Goal: Check status: Check status

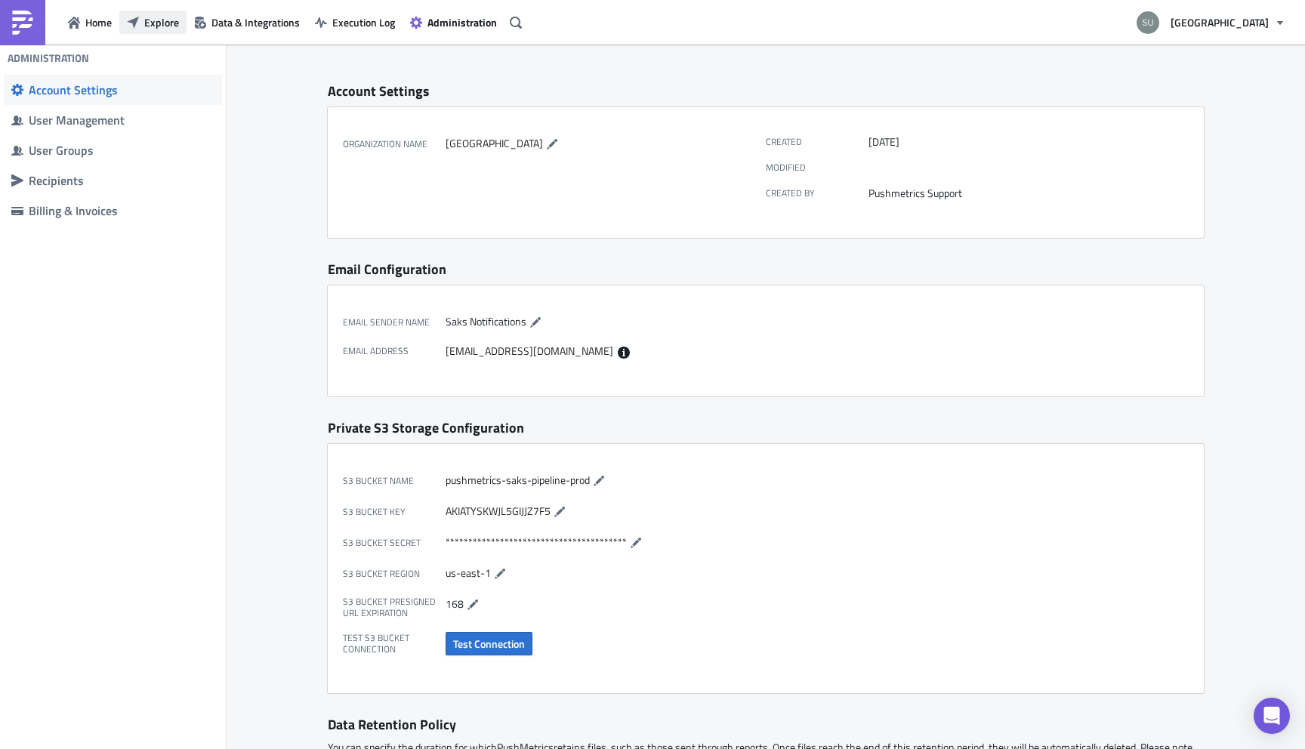
click at [154, 17] on span "Explore" at bounding box center [161, 22] width 35 height 16
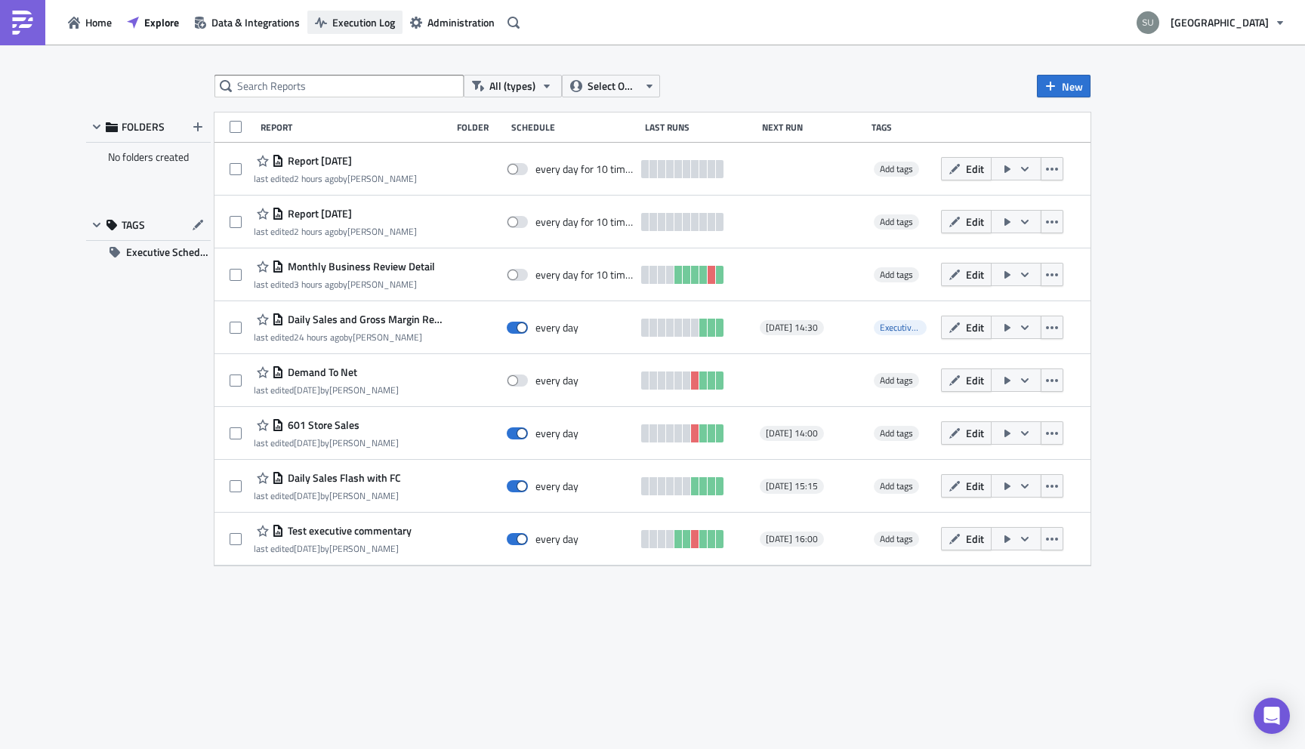
click at [335, 21] on span "Execution Log" at bounding box center [363, 22] width 63 height 16
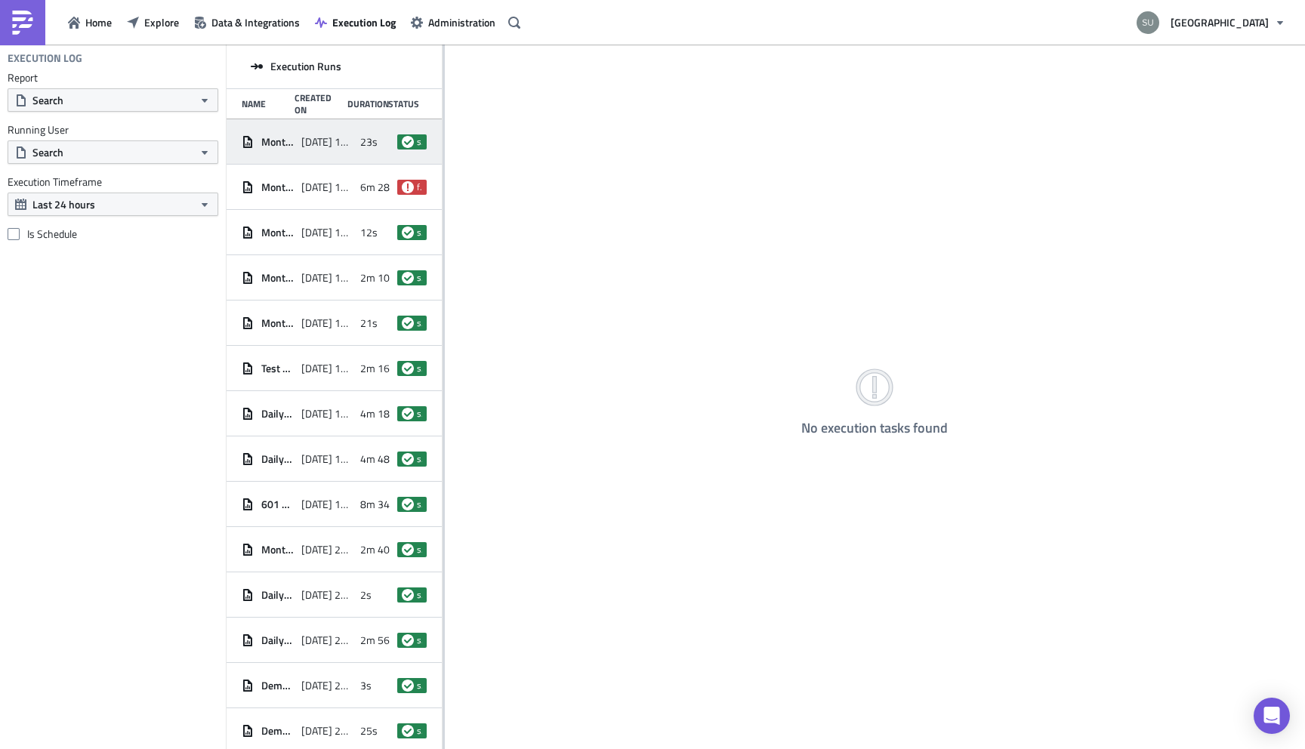
click at [322, 144] on span "2025-08-20 17:46" at bounding box center [327, 142] width 52 height 14
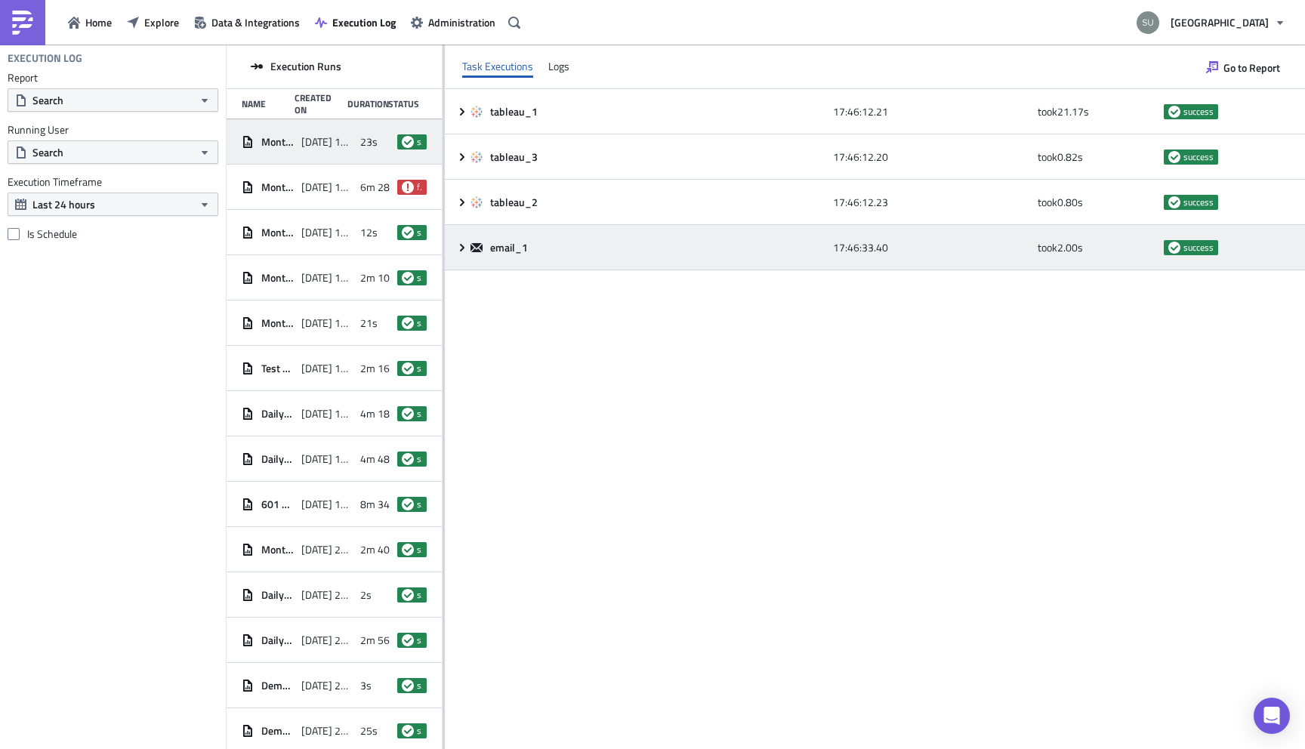
click at [463, 251] on icon at bounding box center [462, 248] width 12 height 12
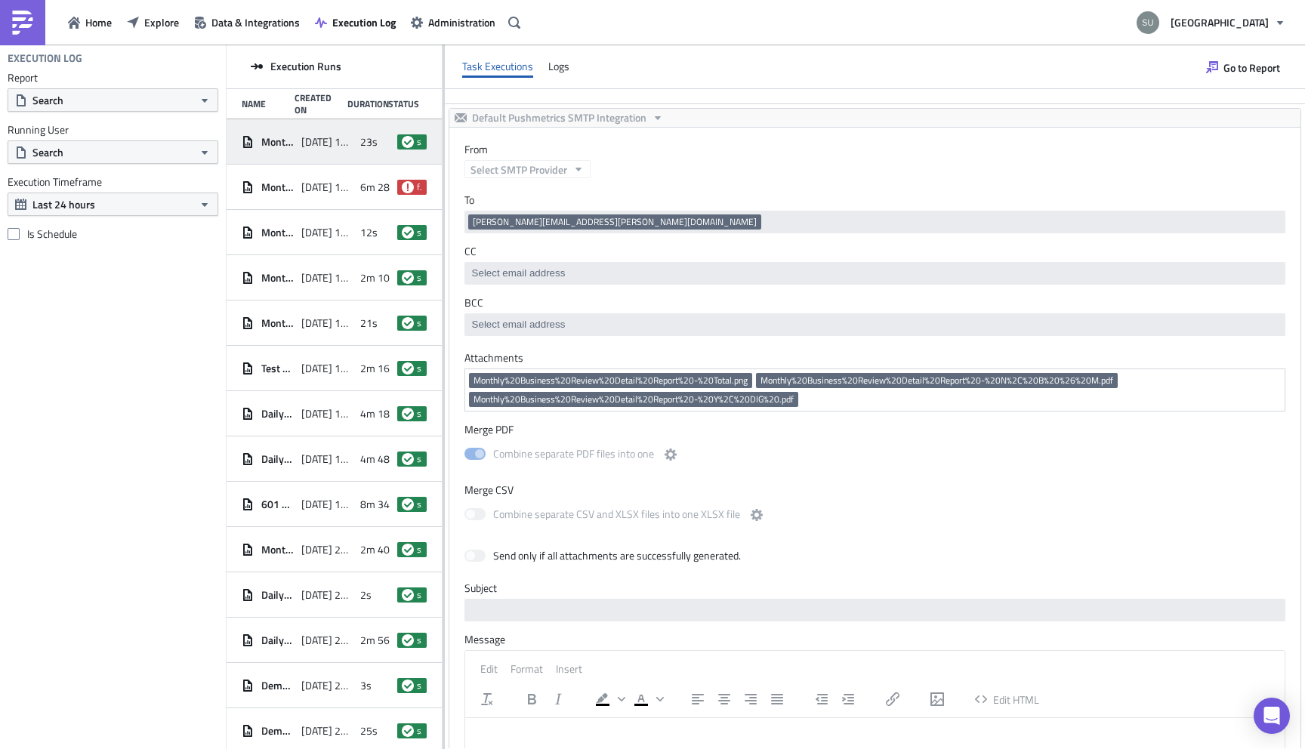
scroll to position [159, 0]
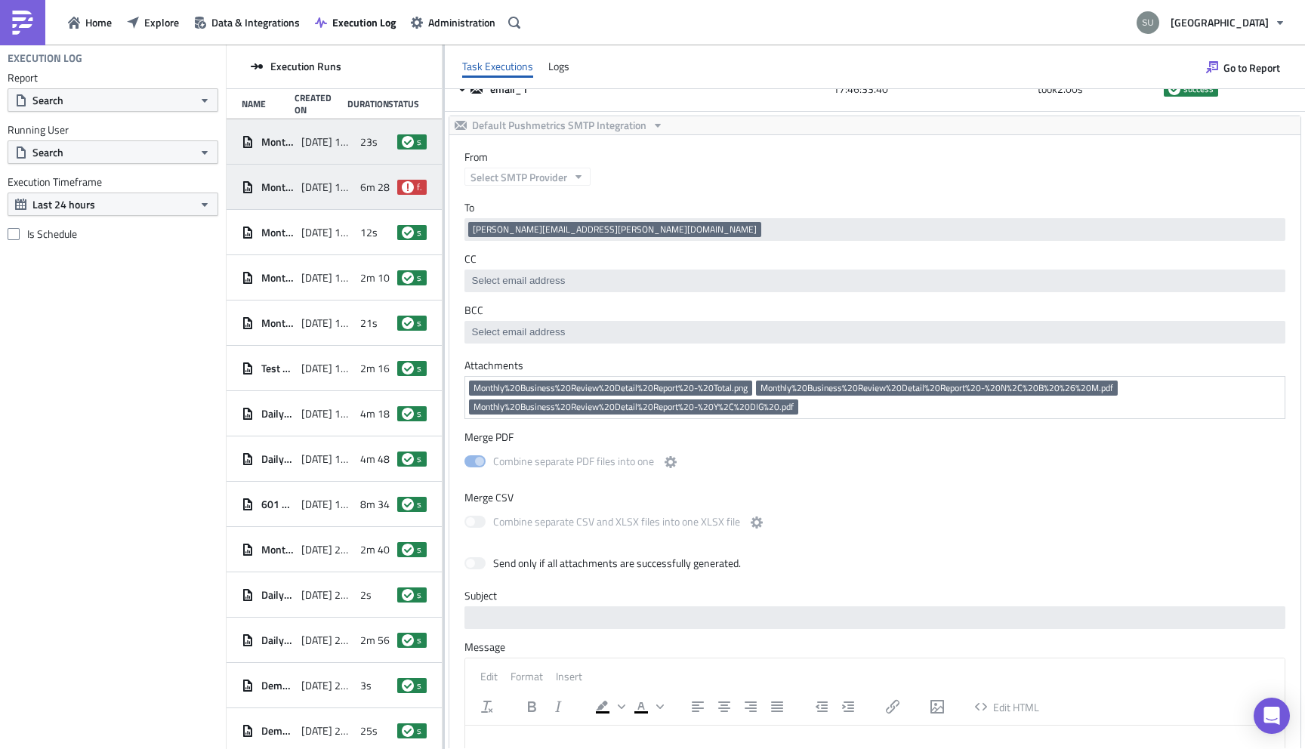
click at [371, 199] on div "6m 28s" at bounding box center [374, 187] width 29 height 27
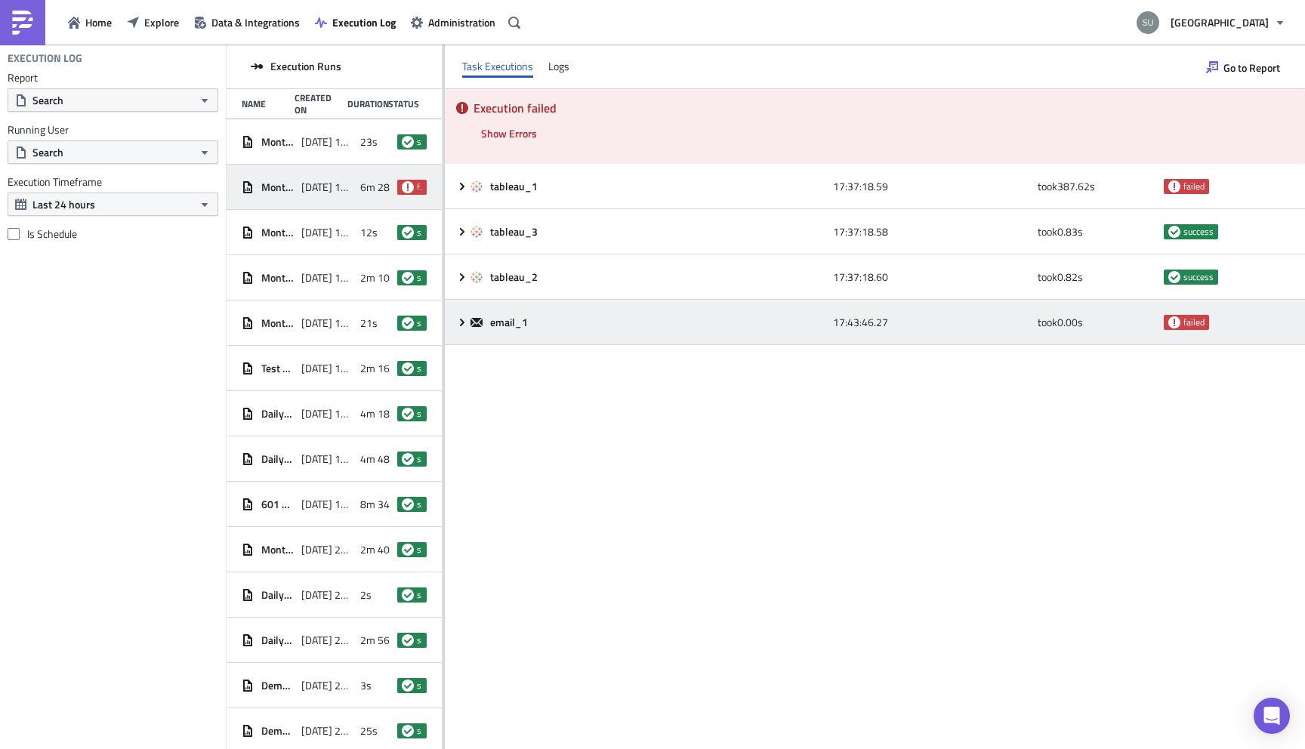
click at [462, 315] on div "email_1 17:43:46.27 took 0.00 s failed" at bounding box center [875, 322] width 860 height 45
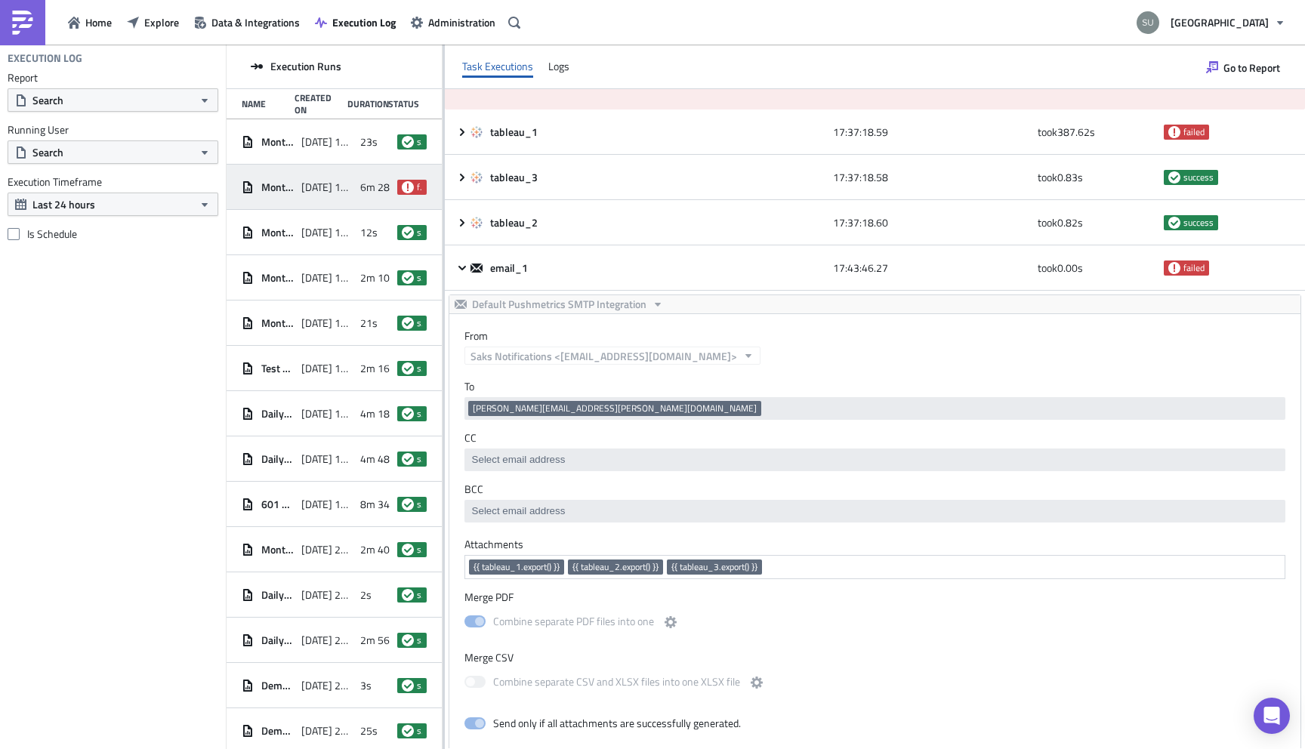
scroll to position [0, 0]
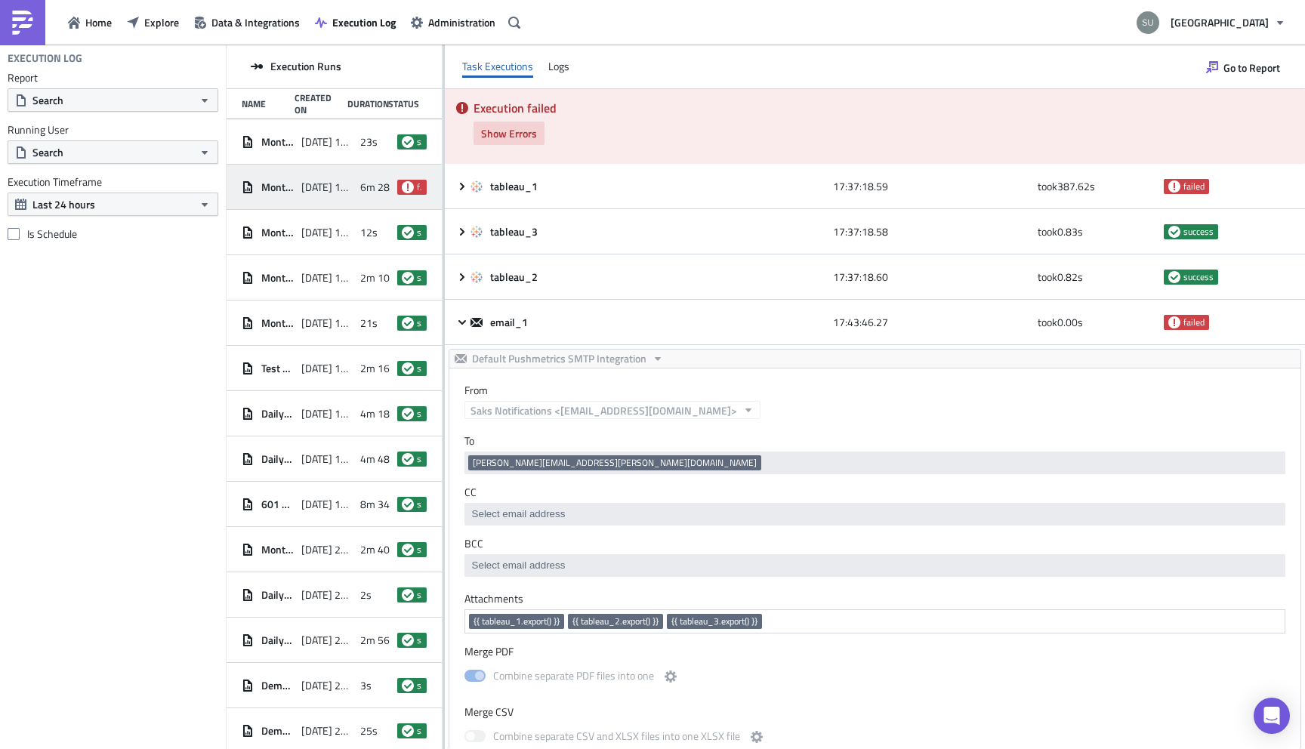
click at [519, 139] on span "Show Errors" at bounding box center [509, 133] width 56 height 16
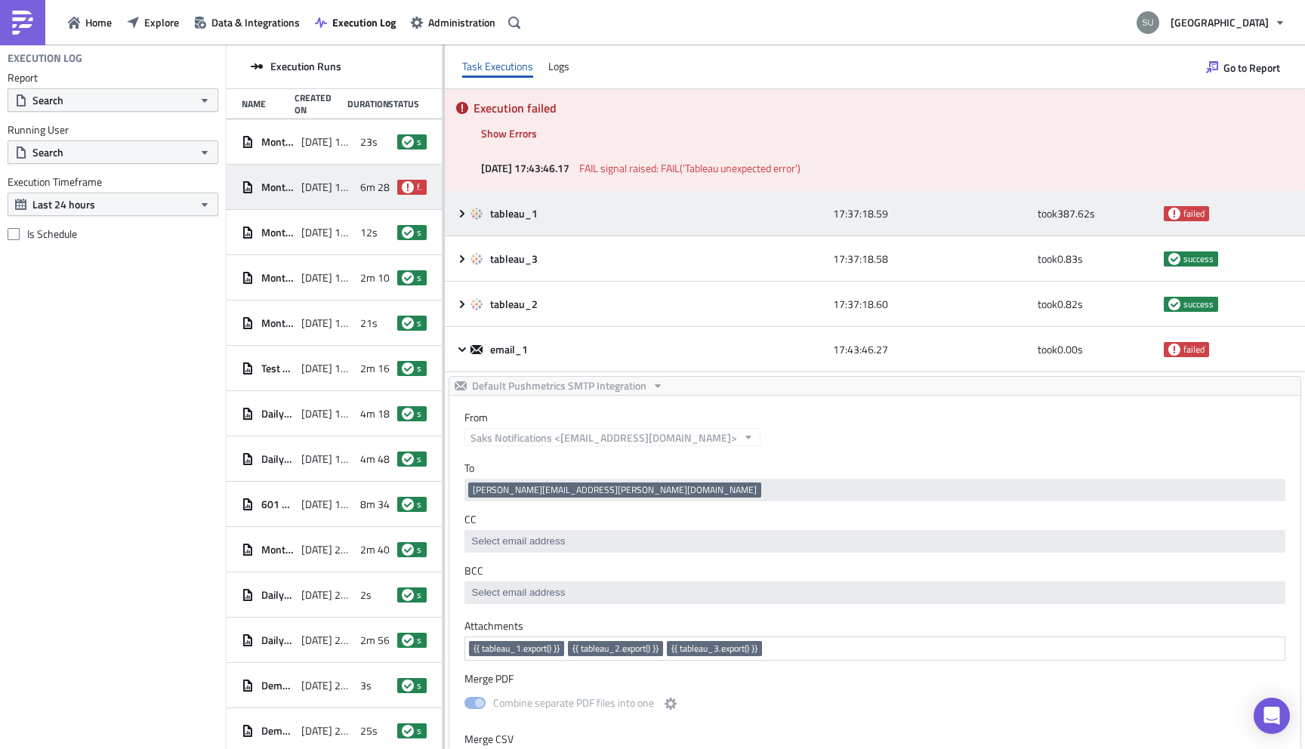
click at [461, 210] on icon at bounding box center [462, 213] width 5 height 8
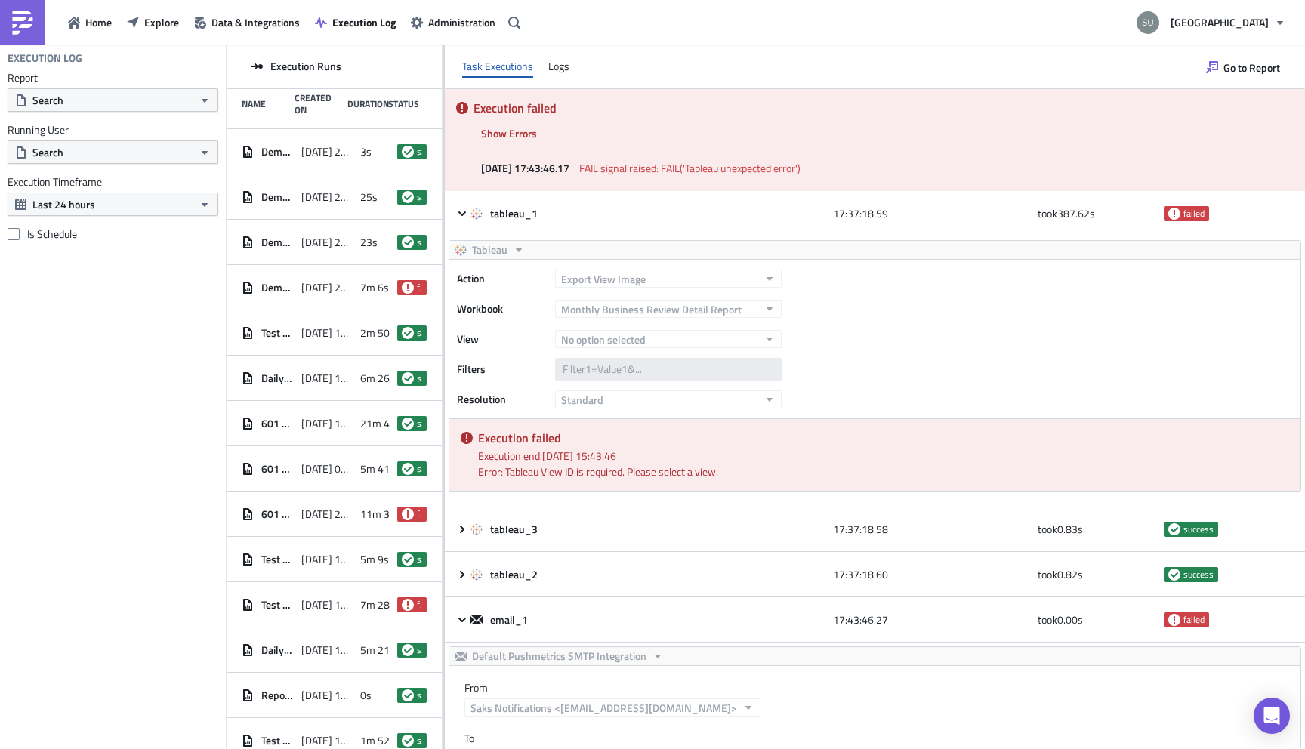
scroll to position [584, 0]
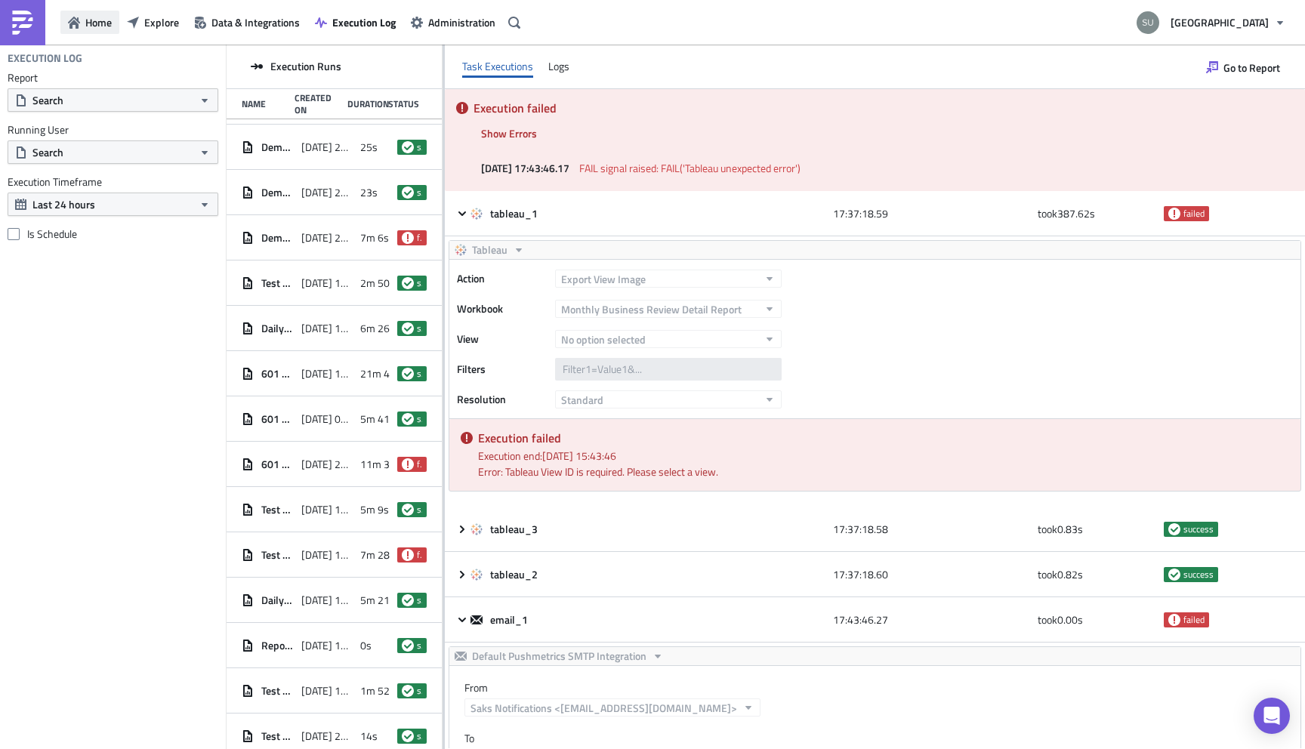
click at [89, 28] on span "Home" at bounding box center [98, 22] width 26 height 16
